Goal: Transaction & Acquisition: Purchase product/service

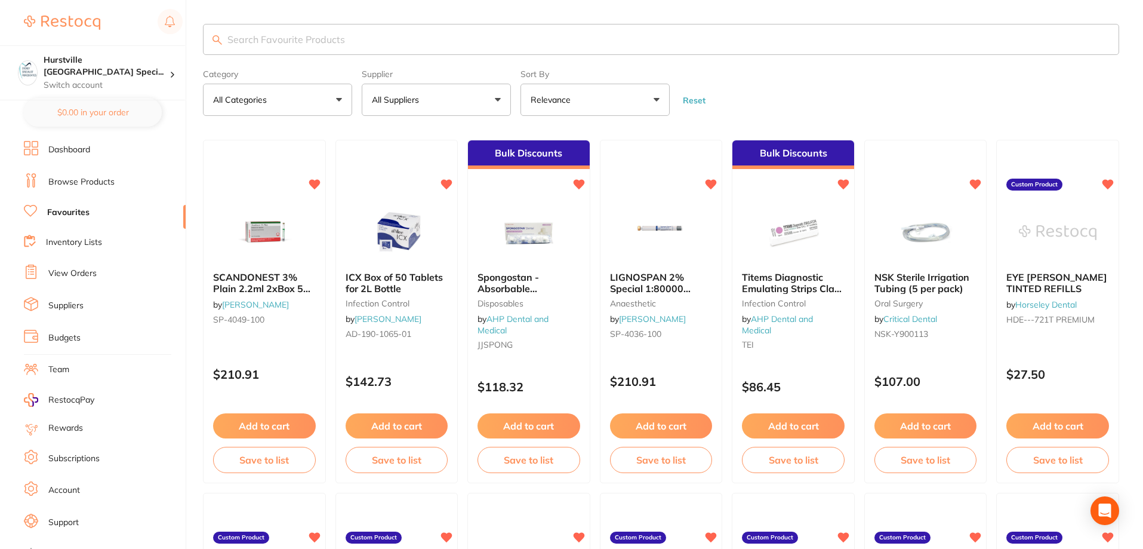
click at [72, 271] on link "View Orders" at bounding box center [72, 273] width 48 height 12
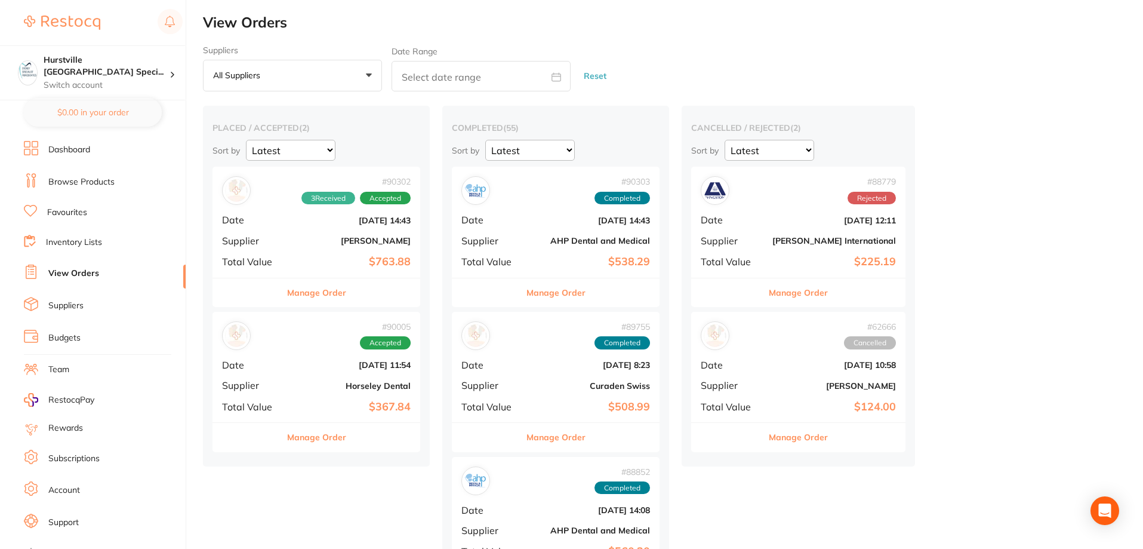
click at [290, 247] on div "# 90302 3 Received Accepted Date [DATE] 14:43 Supplier [PERSON_NAME] Total Valu…" at bounding box center [316, 222] width 208 height 110
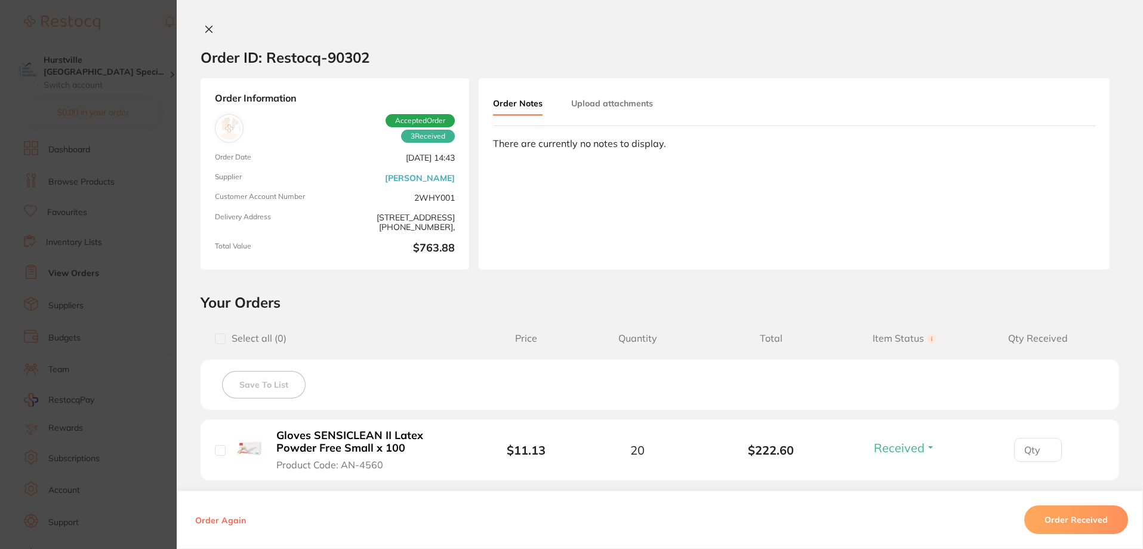
scroll to position [239, 0]
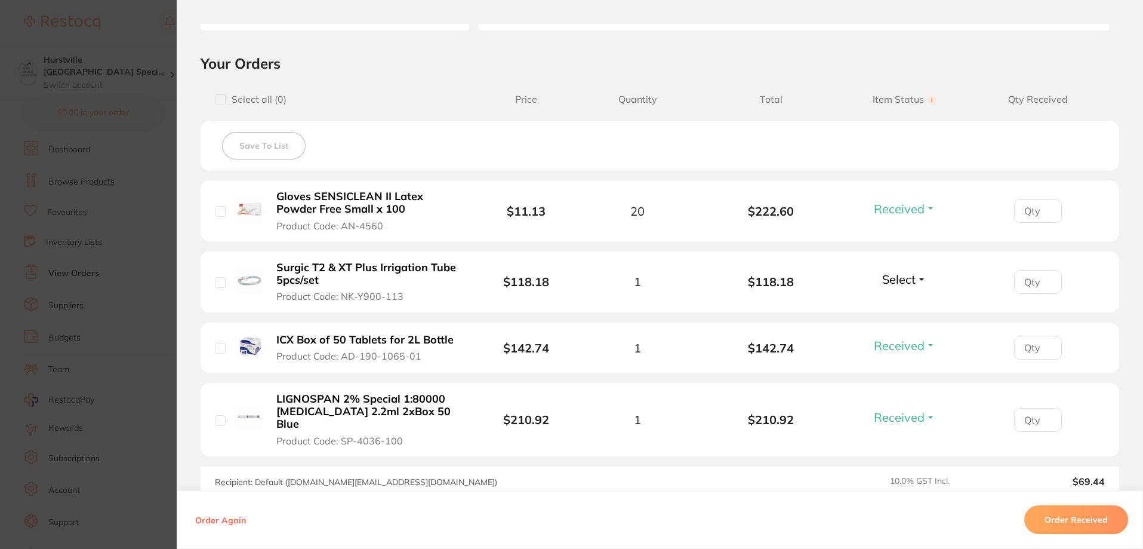
click at [908, 283] on span "Select" at bounding box center [898, 279] width 33 height 15
click at [901, 306] on span "Received" at bounding box center [904, 304] width 30 height 9
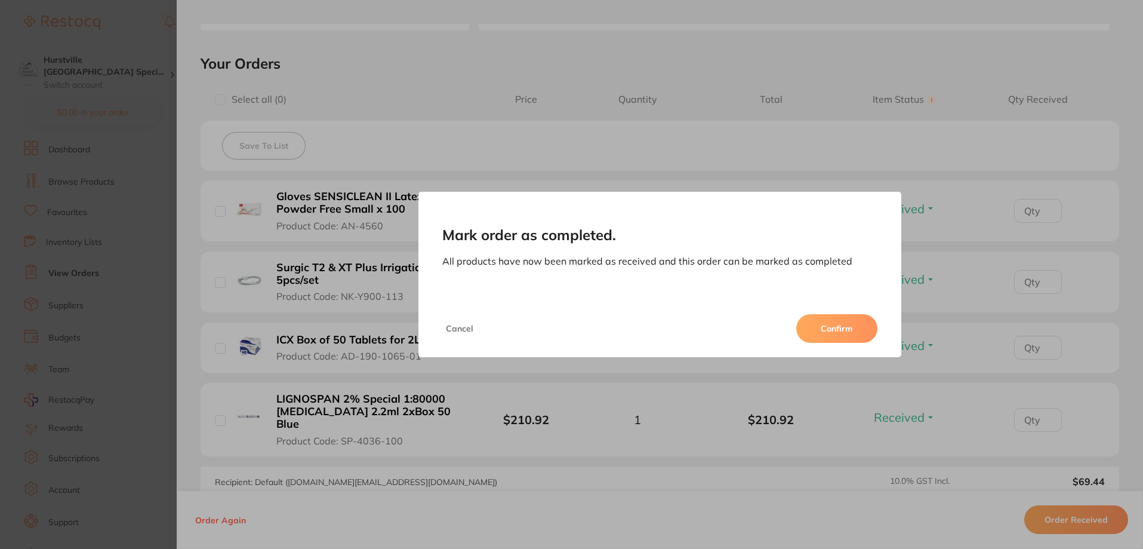
click at [845, 323] on button "Confirm" at bounding box center [836, 328] width 81 height 29
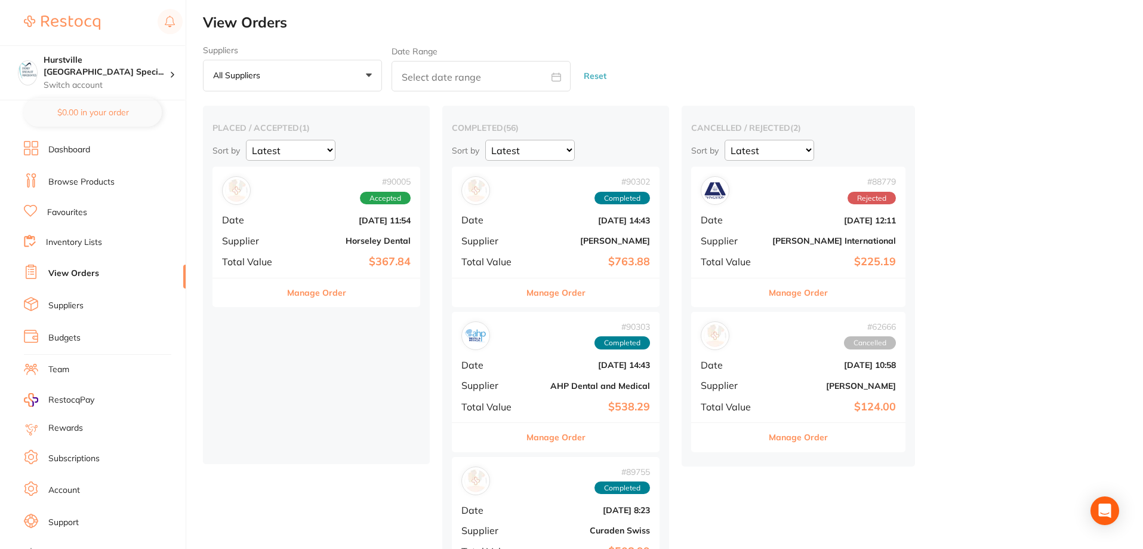
click at [323, 241] on b "Horseley Dental" at bounding box center [350, 241] width 119 height 10
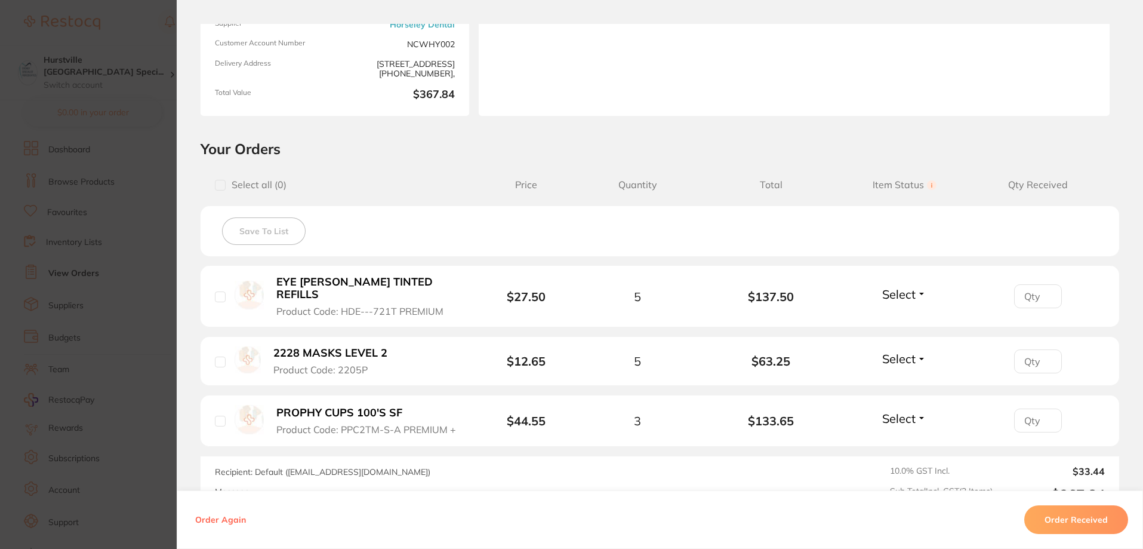
scroll to position [179, 0]
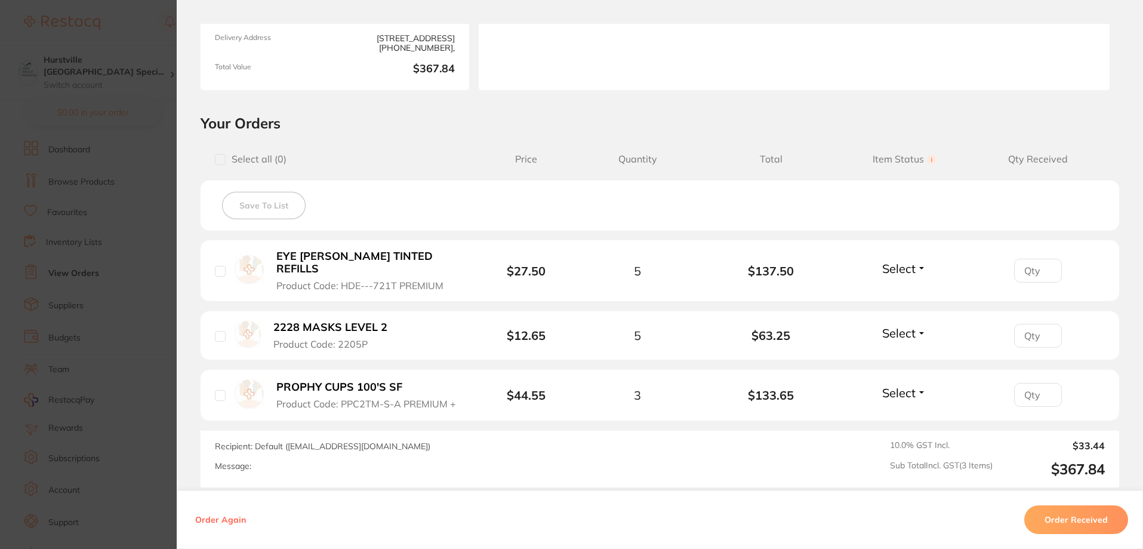
click at [1088, 518] on button "Order Received" at bounding box center [1076, 519] width 104 height 29
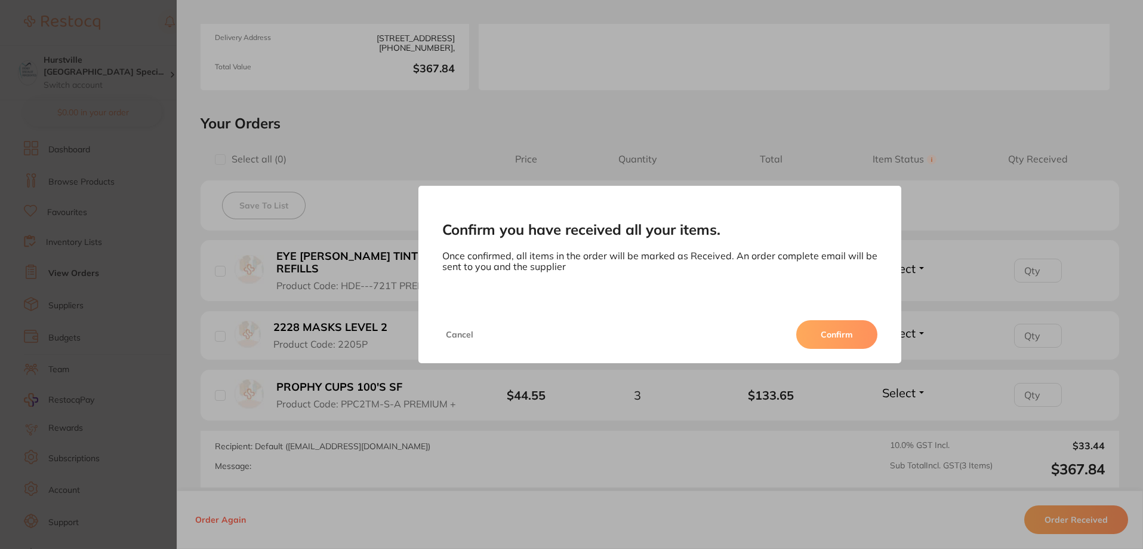
click at [837, 340] on button "Confirm" at bounding box center [836, 334] width 81 height 29
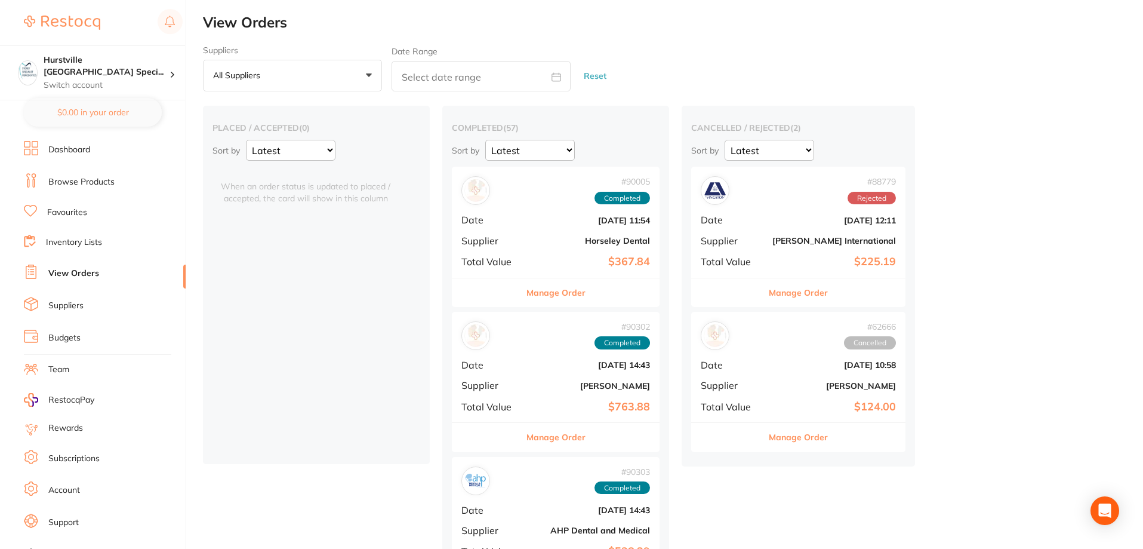
click at [87, 151] on link "Dashboard" at bounding box center [69, 150] width 42 height 12
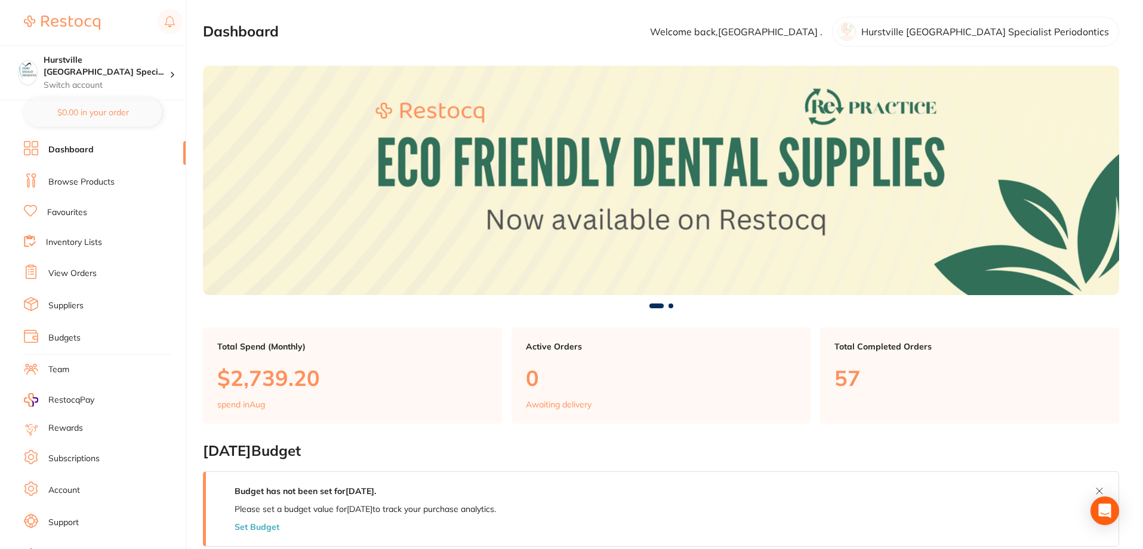
click at [68, 211] on link "Favourites" at bounding box center [67, 213] width 40 height 12
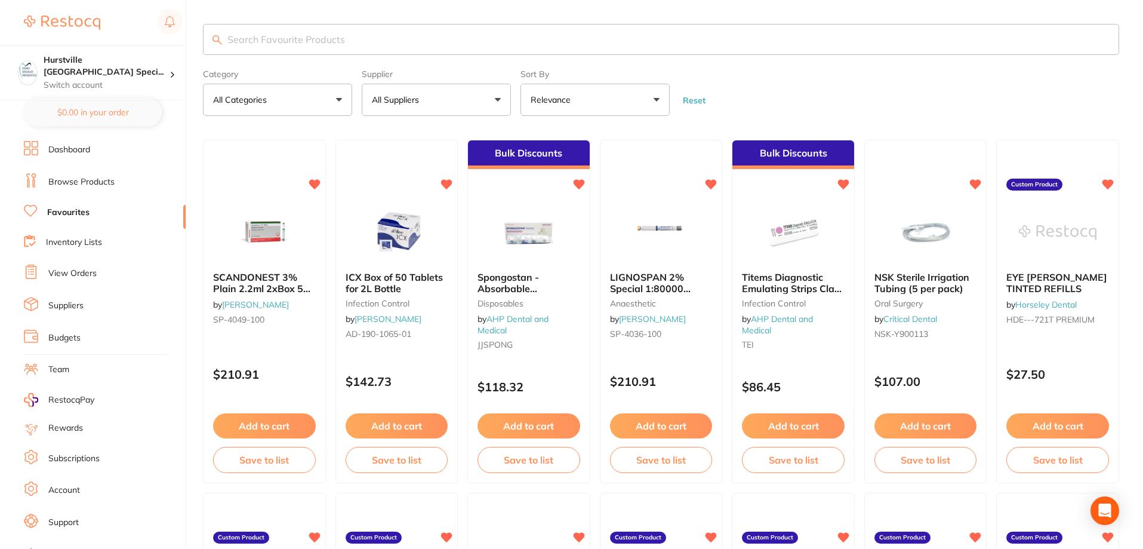
click at [454, 105] on button "All Suppliers" at bounding box center [436, 100] width 149 height 32
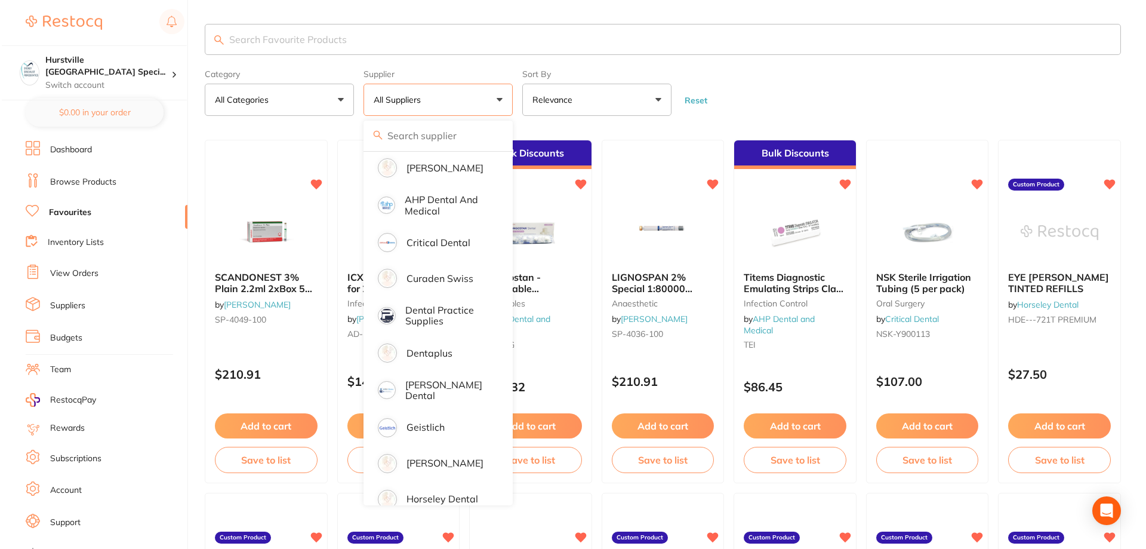
scroll to position [119, 0]
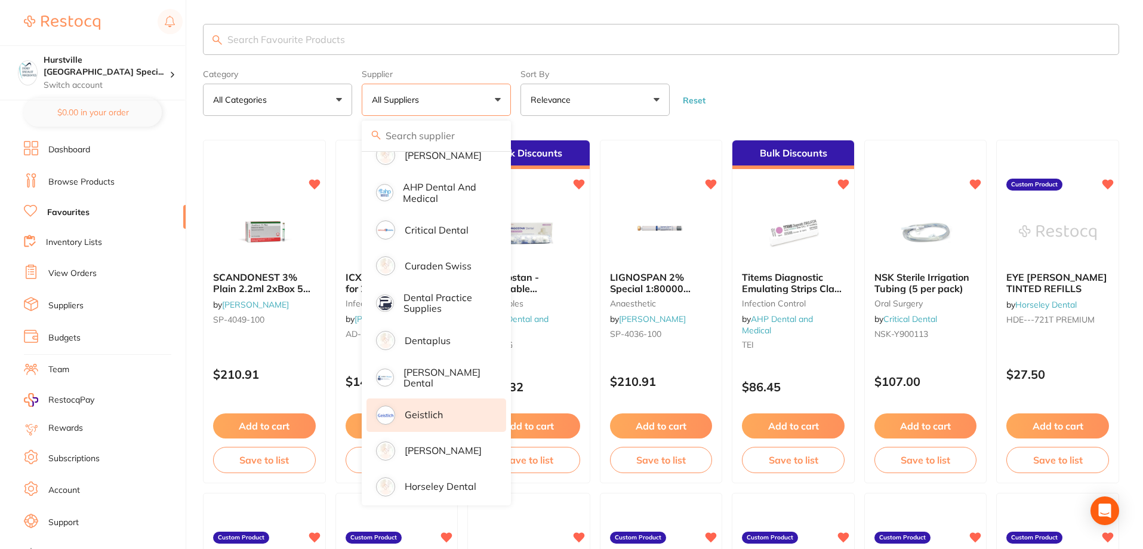
click at [445, 416] on li "Geistlich" at bounding box center [437, 414] width 140 height 33
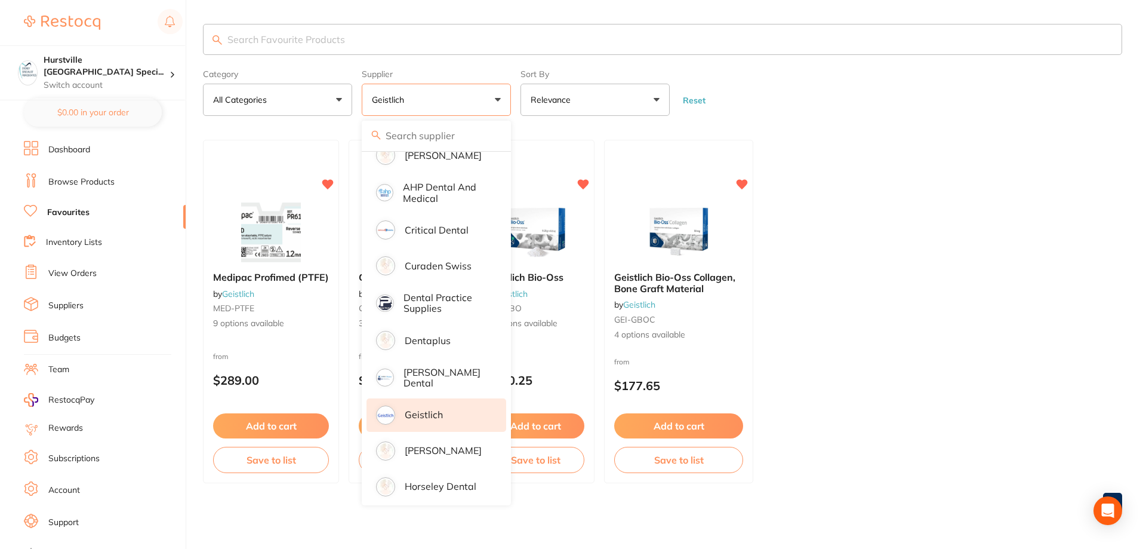
click at [1010, 258] on ul "Medipac Profimed (PTFE) by Geistlich MED-PTFE 9 options available from $289.00 …" at bounding box center [662, 311] width 919 height 343
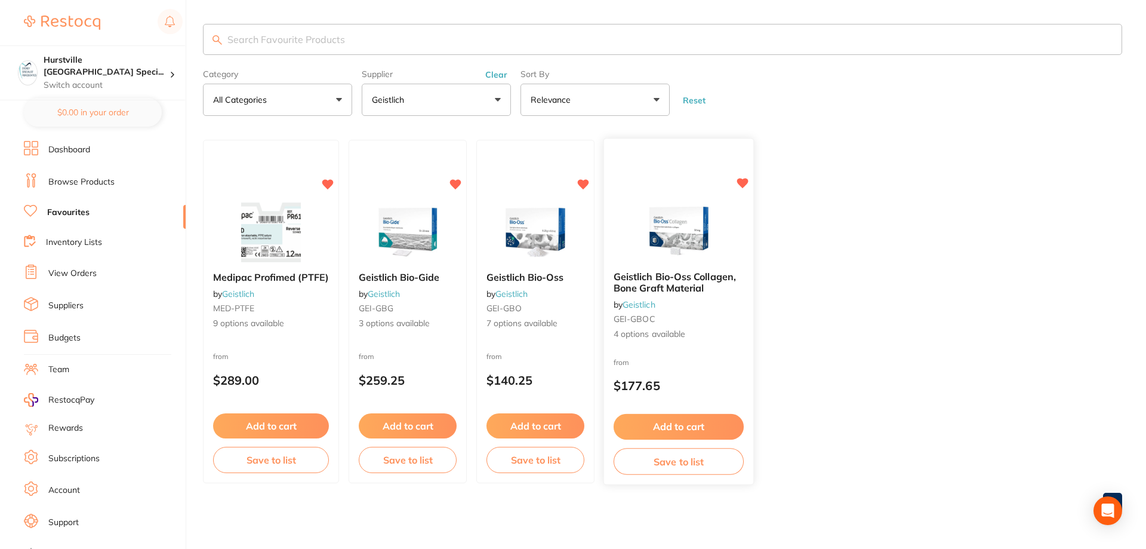
click at [679, 224] on img at bounding box center [678, 232] width 78 height 60
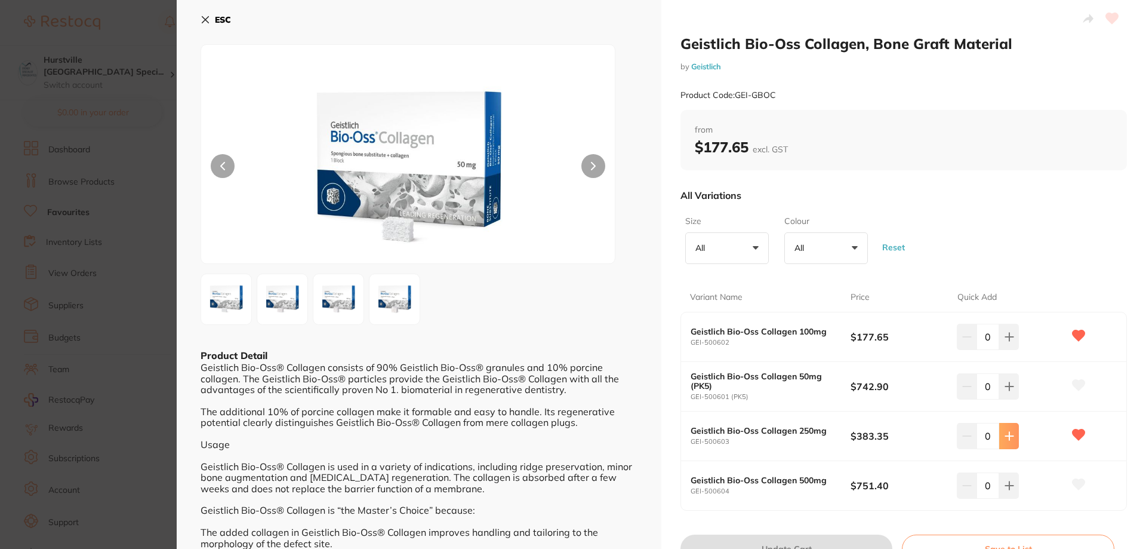
click at [1012, 437] on button at bounding box center [1009, 436] width 20 height 26
type input "3"
click at [852, 537] on button "Update Cart" at bounding box center [786, 548] width 212 height 29
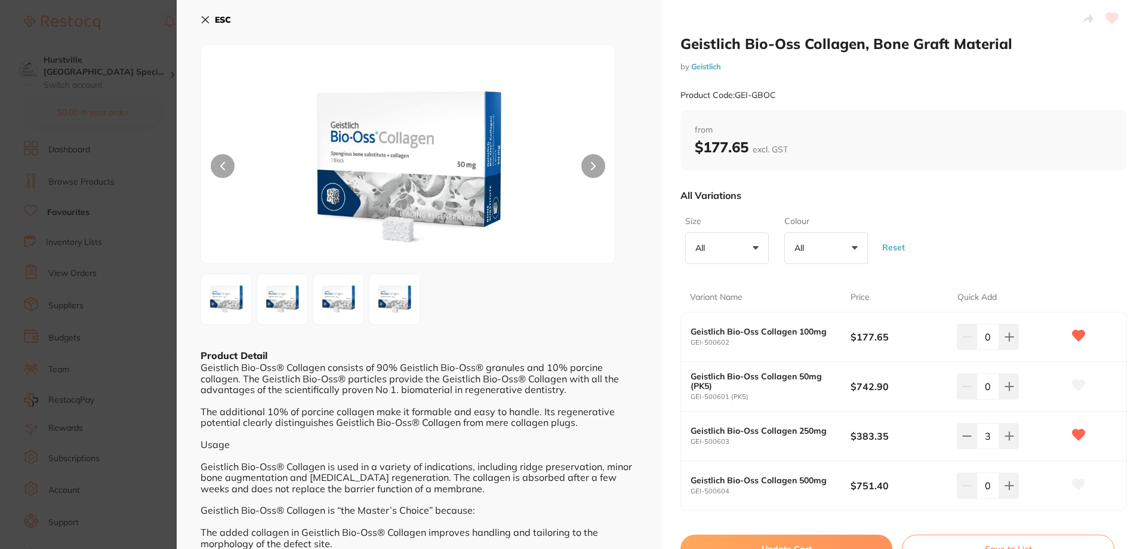
checkbox input "false"
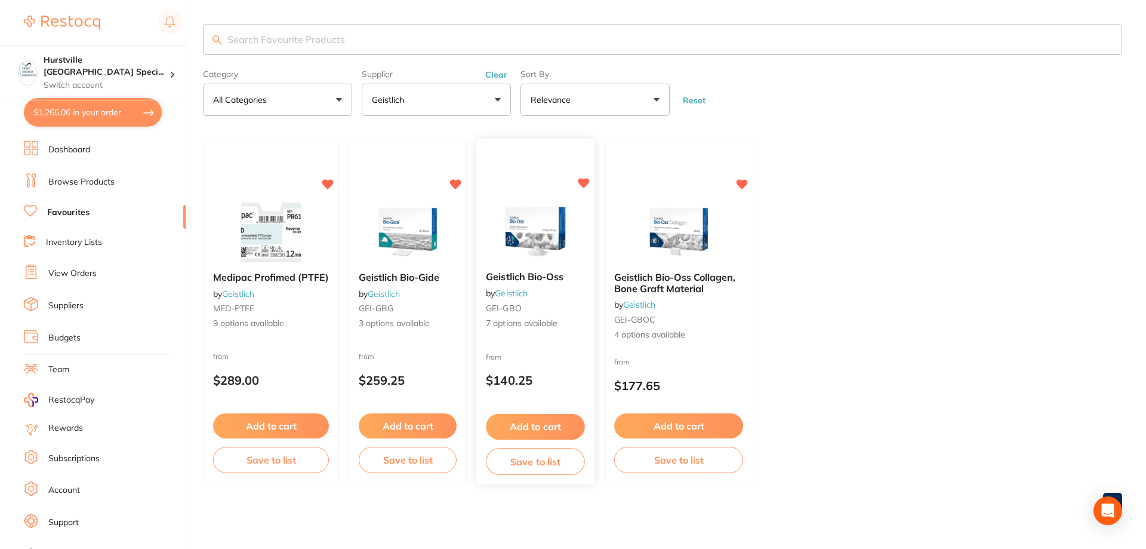
click at [531, 240] on img at bounding box center [535, 232] width 78 height 60
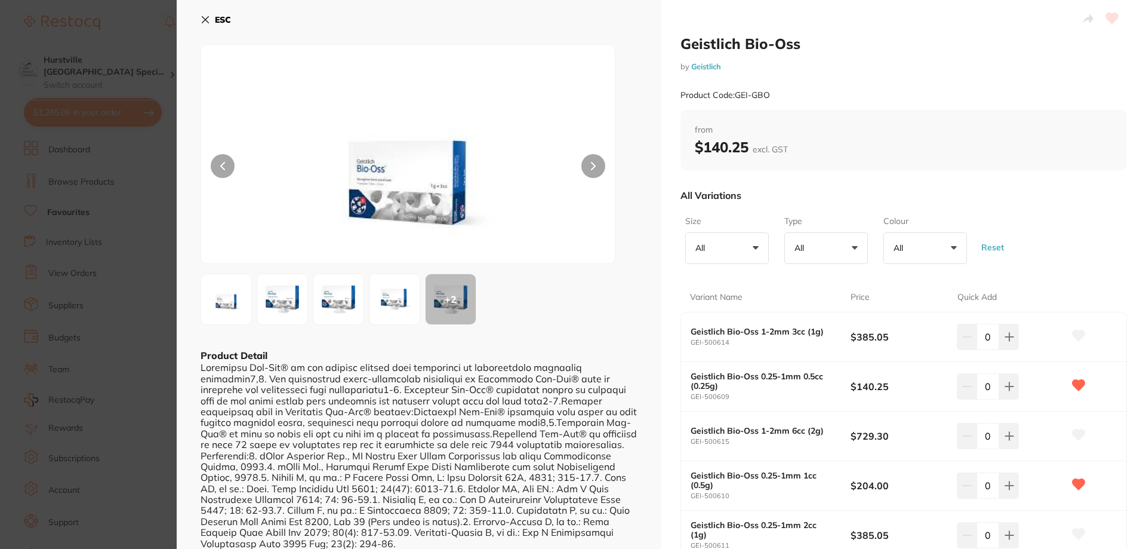
scroll to position [119, 0]
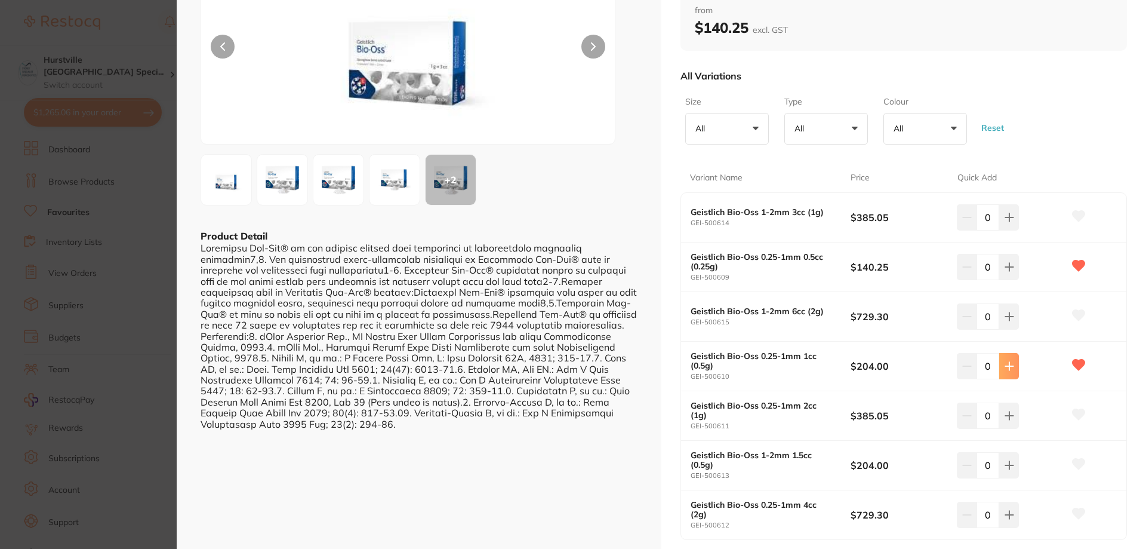
click at [1010, 368] on icon at bounding box center [1010, 366] width 10 height 10
type input "1"
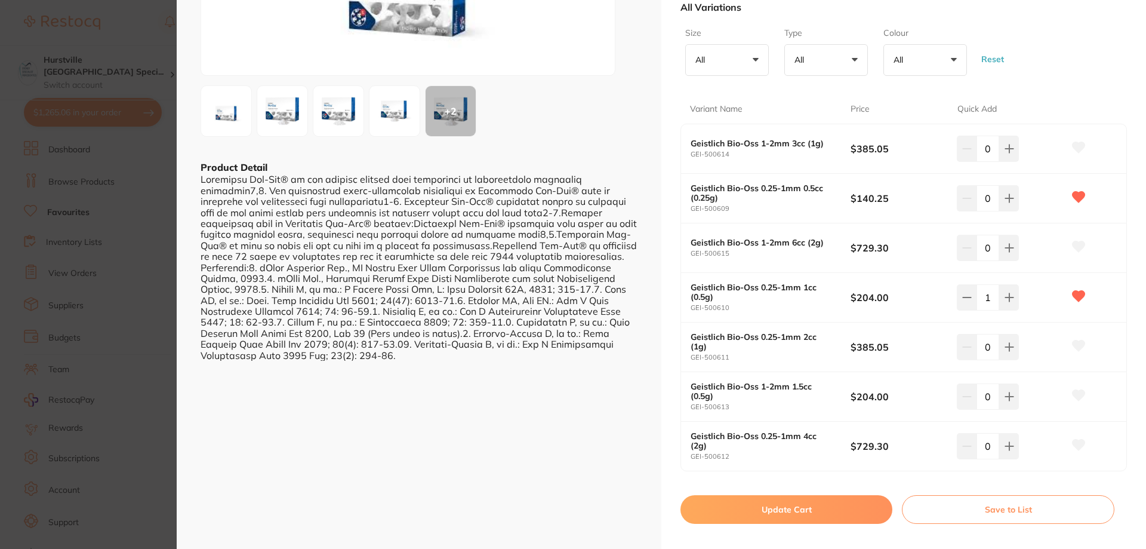
scroll to position [239, 0]
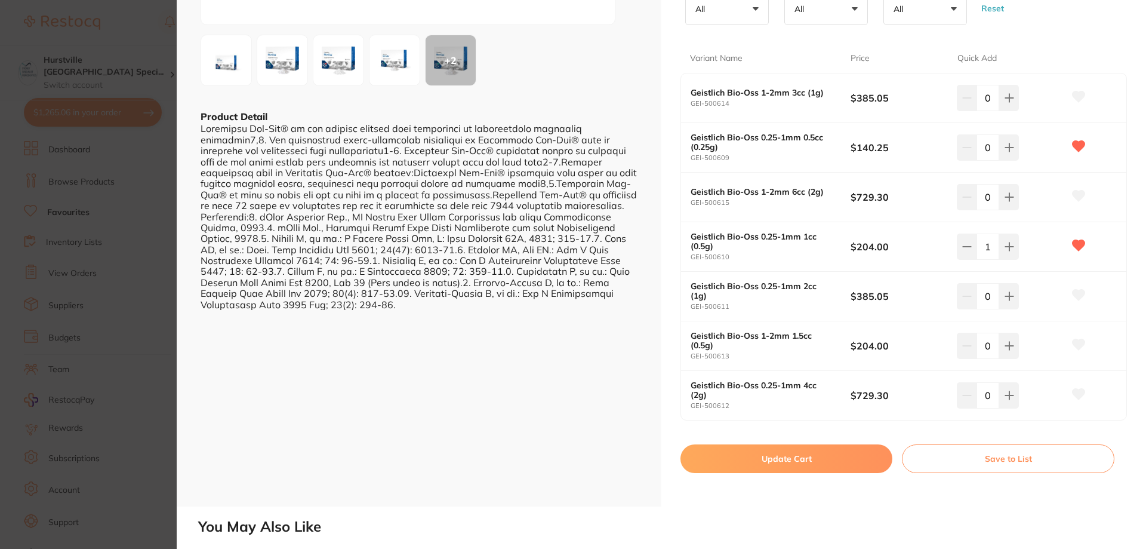
click at [749, 459] on button "Update Cart" at bounding box center [786, 458] width 212 height 29
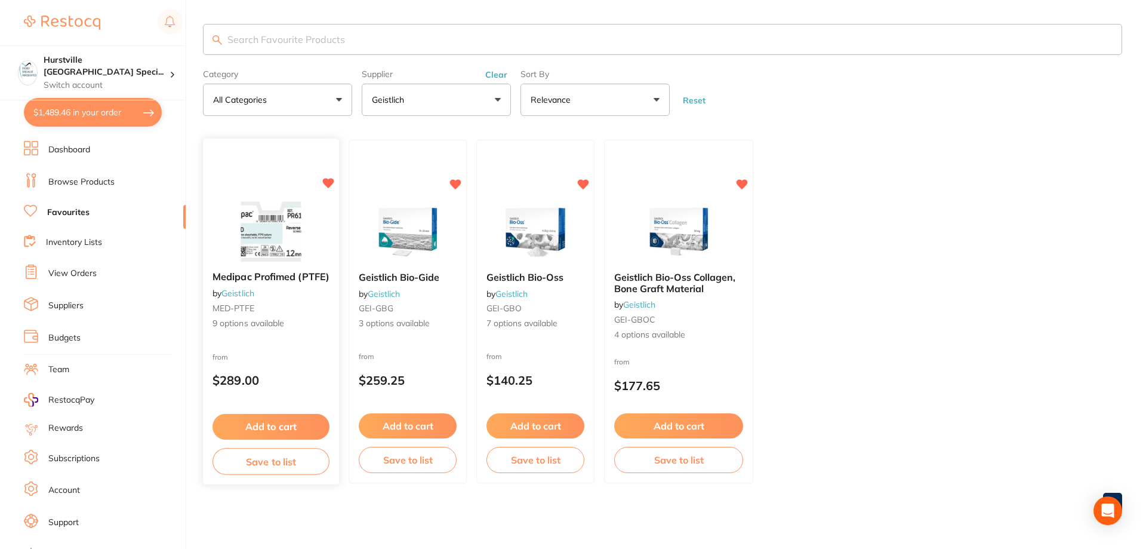
click at [301, 220] on img at bounding box center [271, 232] width 78 height 60
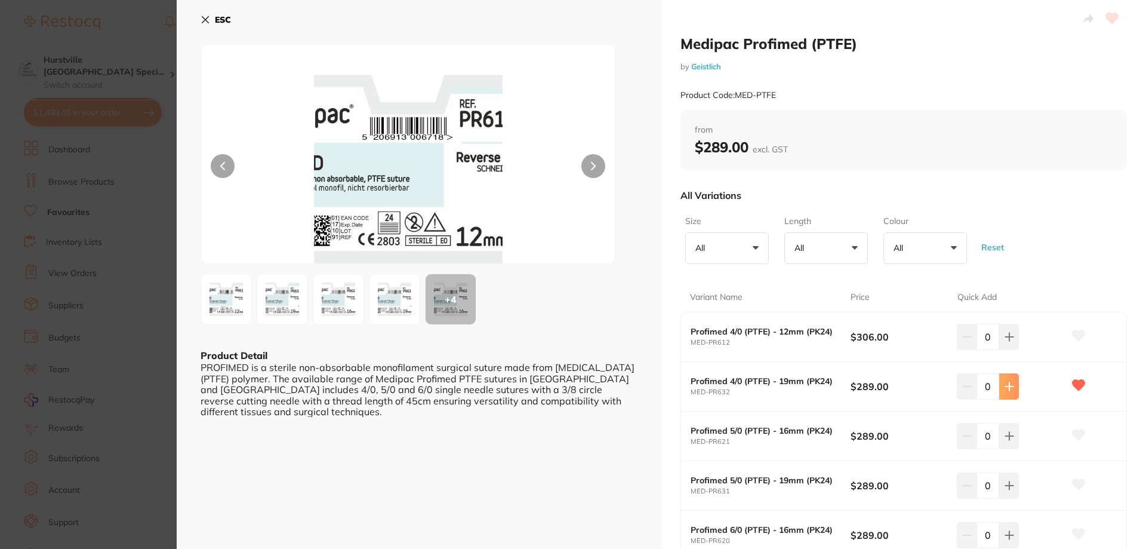
click at [1011, 394] on button at bounding box center [1009, 386] width 20 height 26
type input "1"
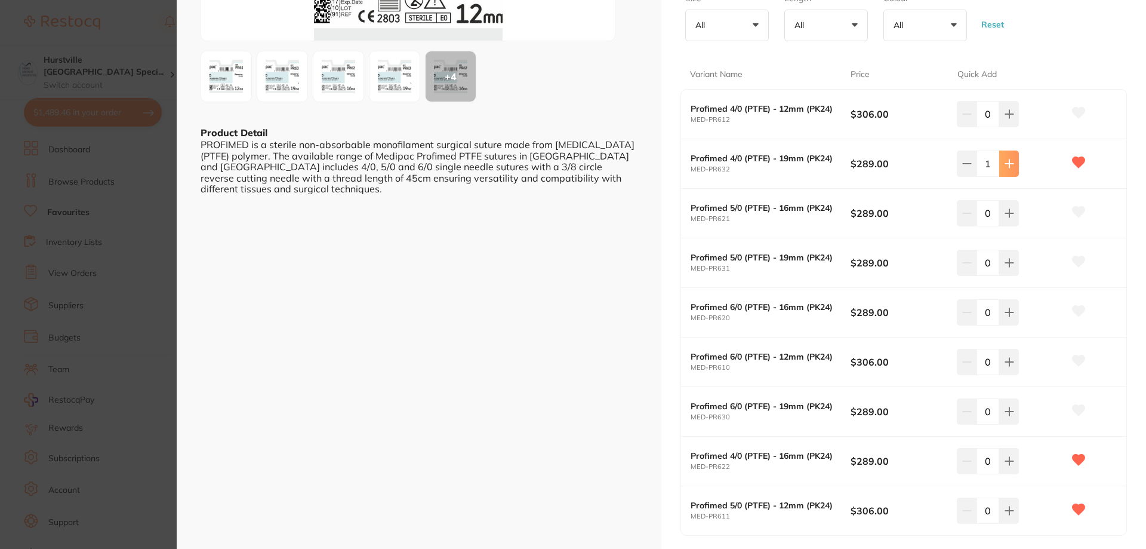
scroll to position [239, 0]
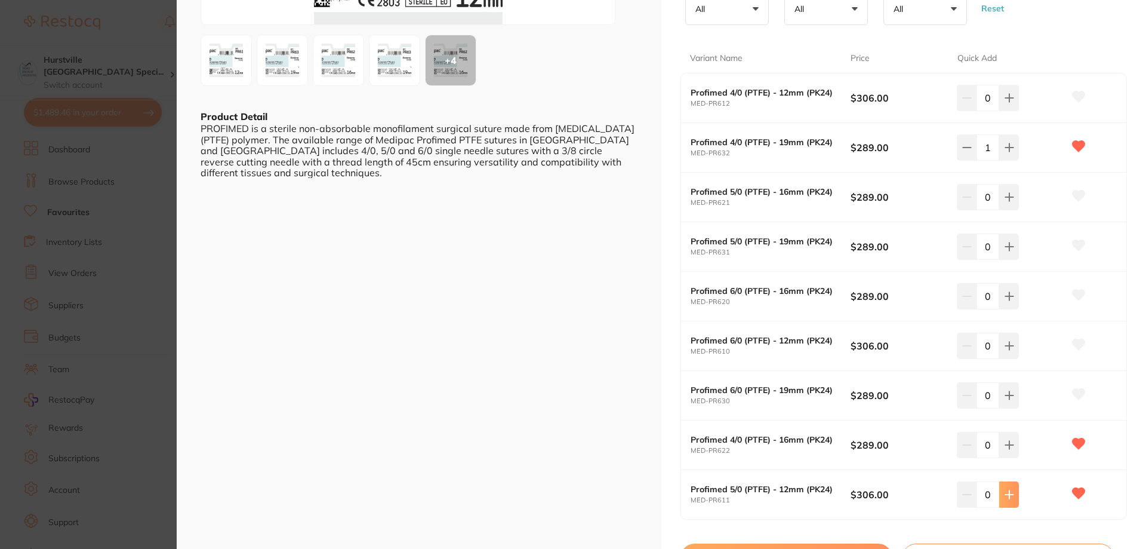
click at [1012, 493] on button at bounding box center [1009, 494] width 20 height 26
type input "1"
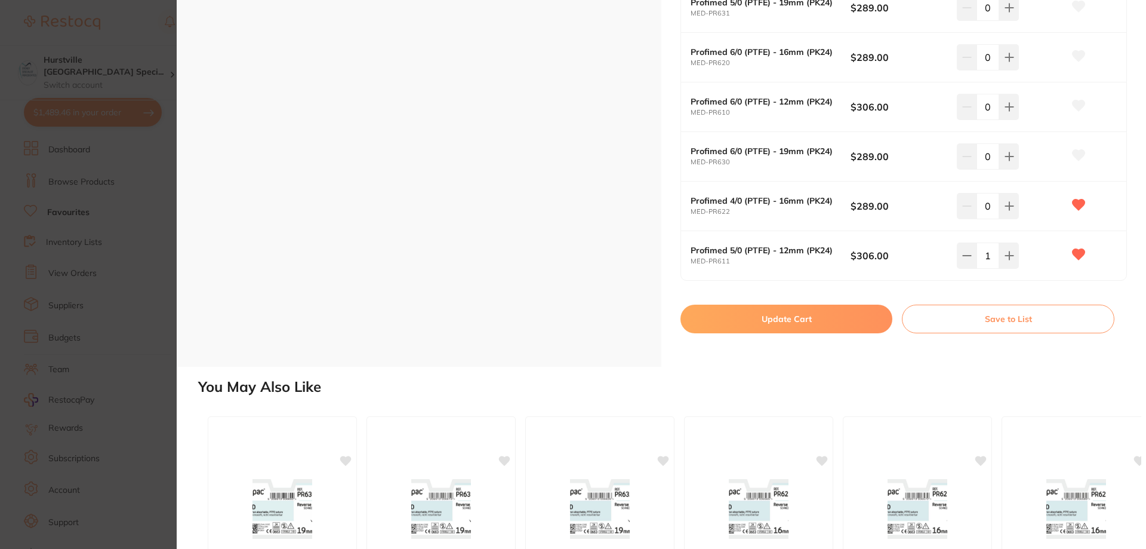
click at [822, 322] on button "Update Cart" at bounding box center [786, 318] width 212 height 29
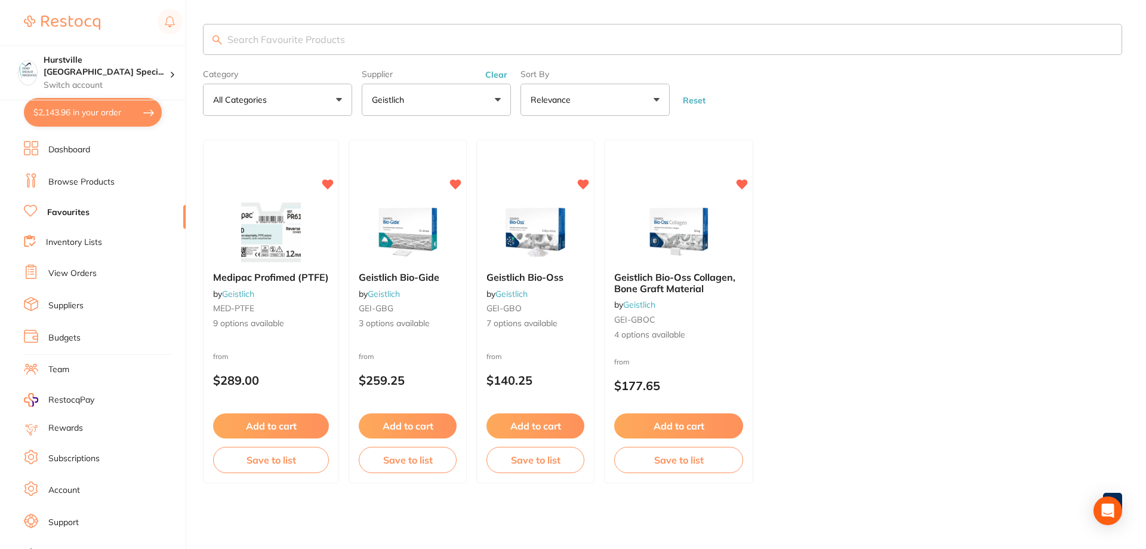
click at [46, 110] on button "$2,143.96 in your order" at bounding box center [93, 112] width 138 height 29
checkbox input "true"
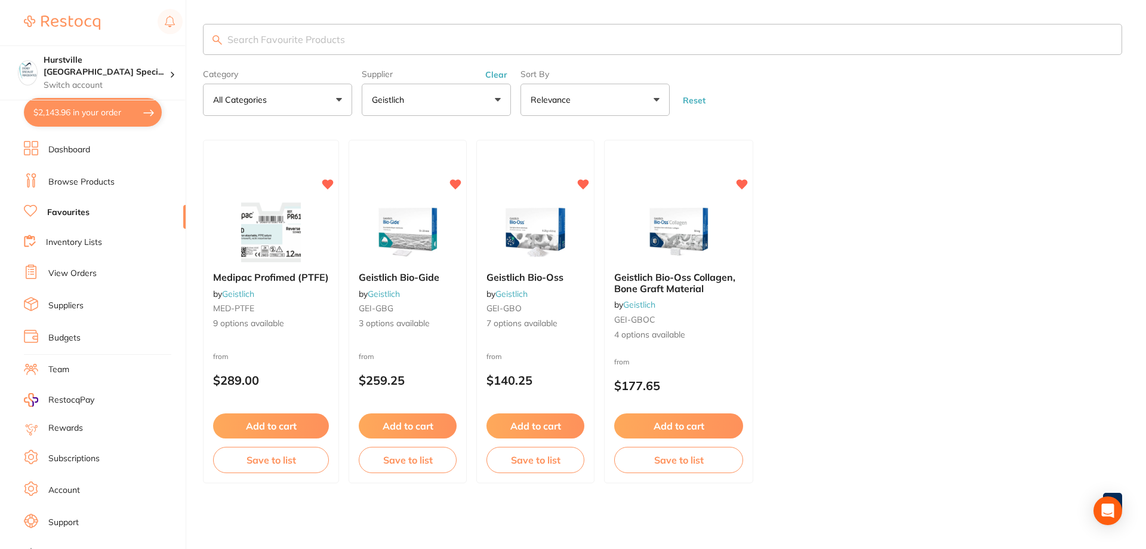
checkbox input "true"
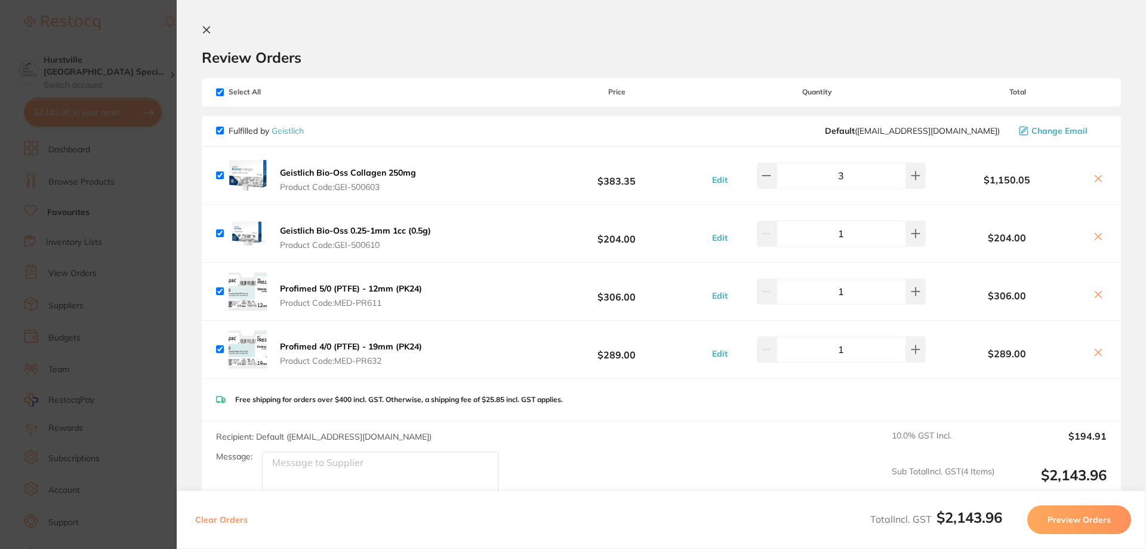
click at [1106, 524] on button "Preview Orders" at bounding box center [1079, 519] width 104 height 29
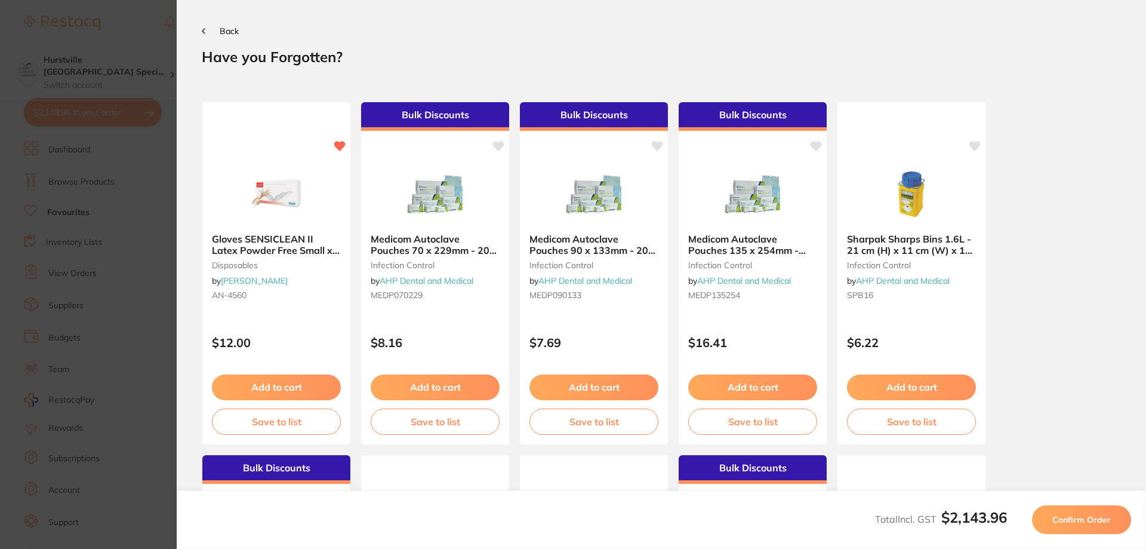
click at [1106, 524] on span "Confirm Order" at bounding box center [1081, 519] width 58 height 11
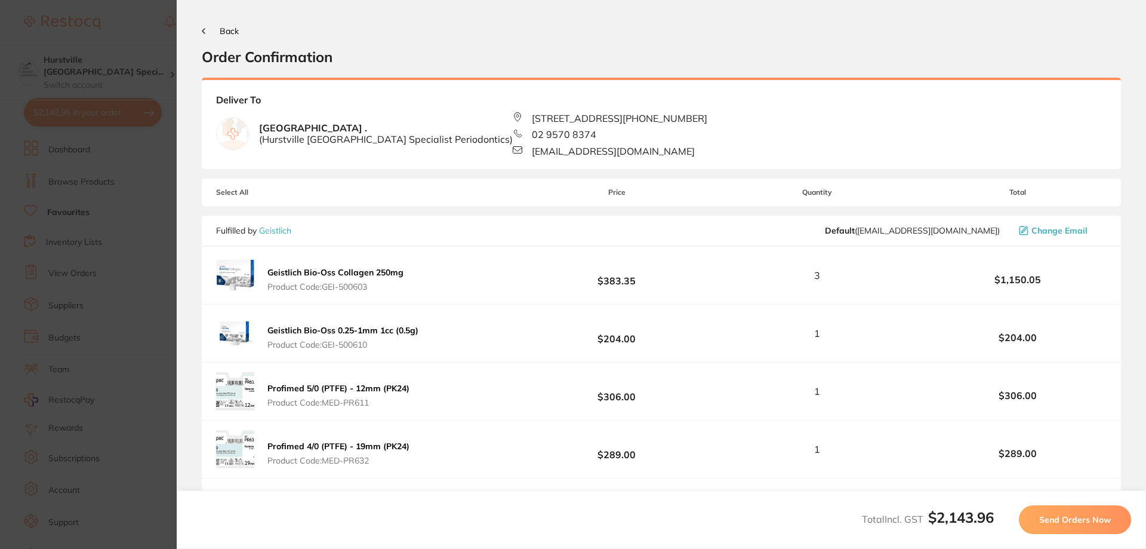
click at [1100, 523] on span "Send Orders Now" at bounding box center [1075, 519] width 72 height 11
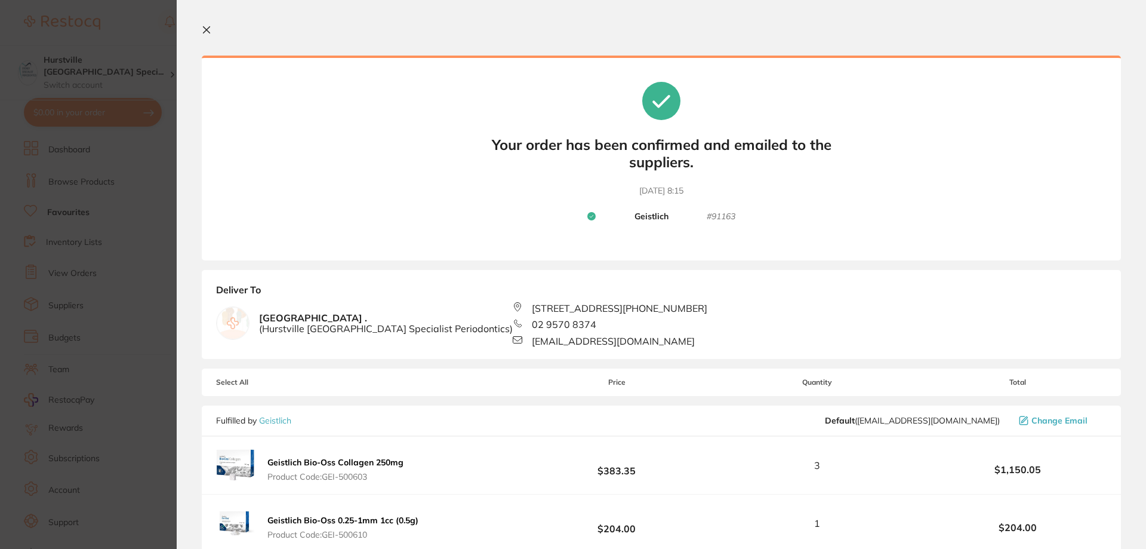
click at [212, 33] on button at bounding box center [209, 30] width 14 height 11
